Goal: Navigation & Orientation: Find specific page/section

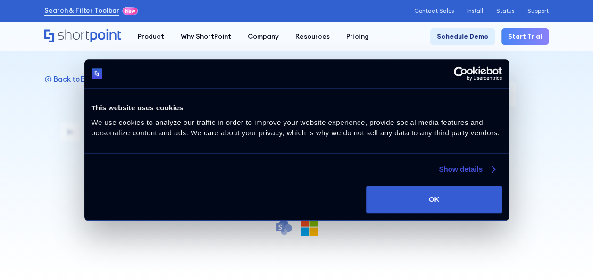
click at [461, 172] on link "Show details" at bounding box center [467, 169] width 56 height 11
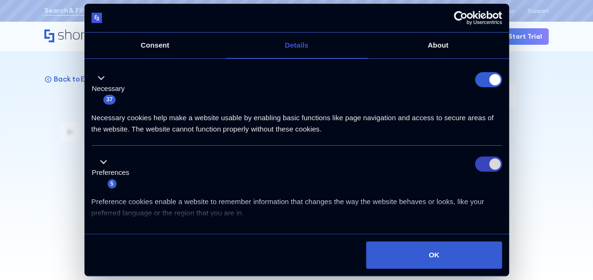
click at [489, 162] on input "Preferences" at bounding box center [488, 164] width 27 height 15
checkbox input "false"
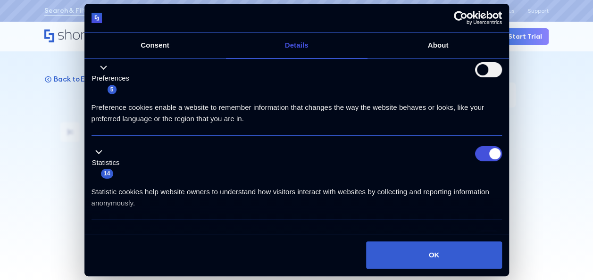
click at [489, 162] on div "Statistics 14" at bounding box center [297, 162] width 410 height 33
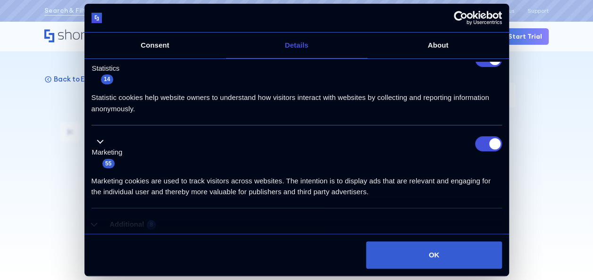
scroll to position [142, 0]
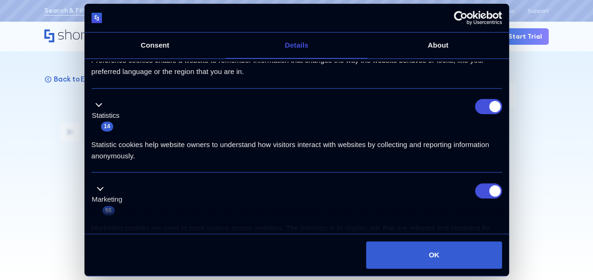
click at [492, 102] on input "Statistics" at bounding box center [488, 106] width 27 height 15
checkbox input "false"
click at [485, 184] on input "Marketing" at bounding box center [488, 191] width 27 height 15
checkbox input "false"
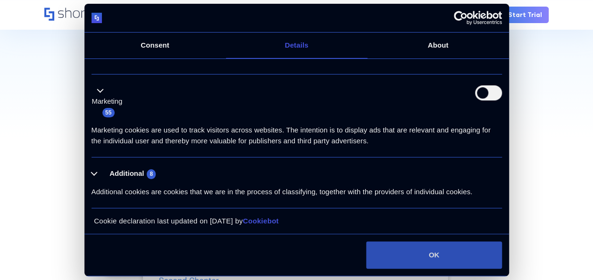
click at [446, 263] on button "OK" at bounding box center [433, 255] width 135 height 27
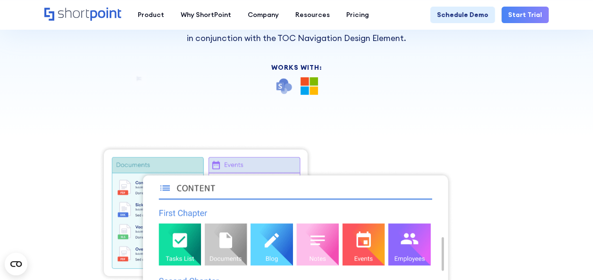
scroll to position [47, 0]
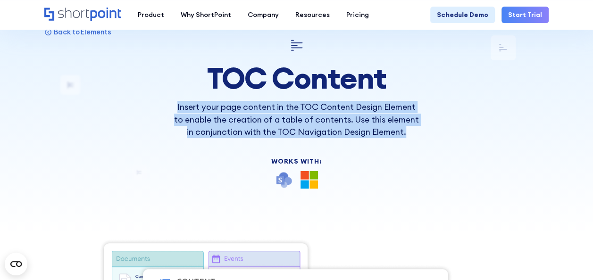
drag, startPoint x: 175, startPoint y: 109, endPoint x: 432, endPoint y: 128, distance: 258.3
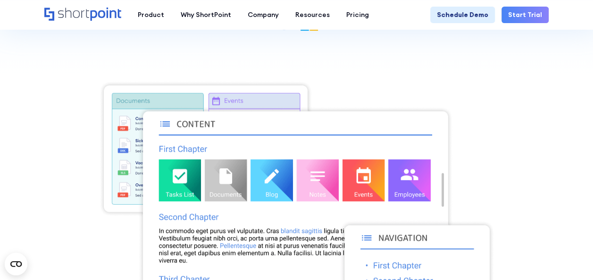
scroll to position [283, 0]
